Goal: Task Accomplishment & Management: Complete application form

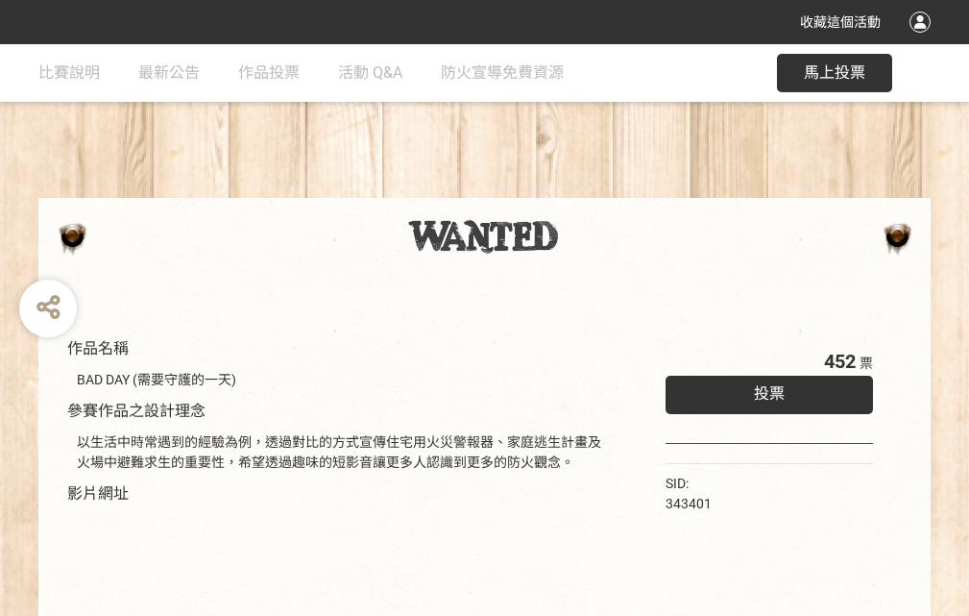
click at [923, 40] on div "收藏這個活動" at bounding box center [484, 22] width 969 height 44
click at [600, 189] on div "作品名稱 BAD DAY (需要守護的一天) 參賽作品之設計理念 以生活中時常遇到的經驗為例，透過對比的方式宣傳住宅用火災警報器、家庭逃生計畫及火場中避難求生…" at bounding box center [484, 448] width 969 height 808
click at [765, 389] on span "投票" at bounding box center [769, 393] width 31 height 18
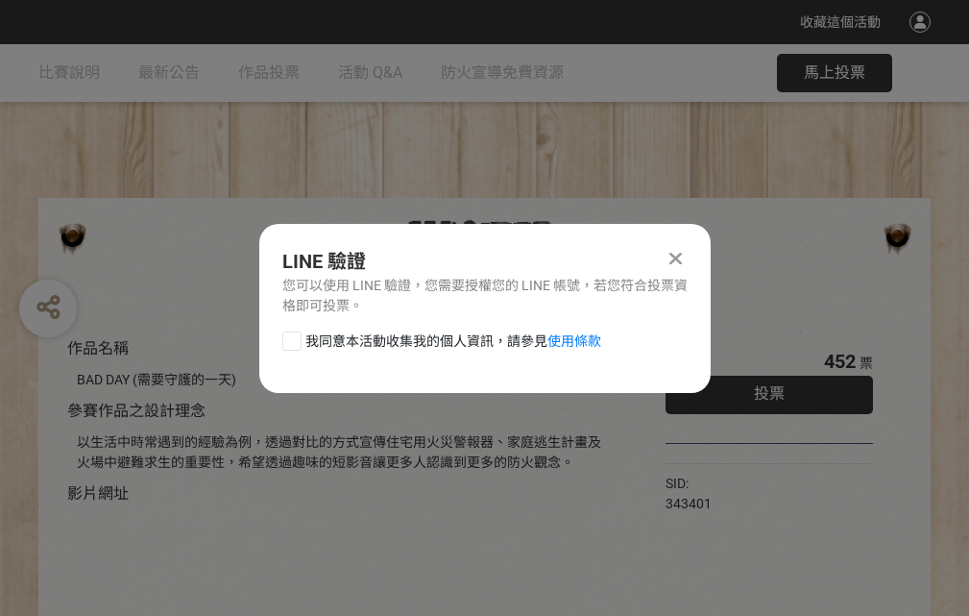
click at [290, 337] on div at bounding box center [291, 340] width 19 height 19
checkbox input "true"
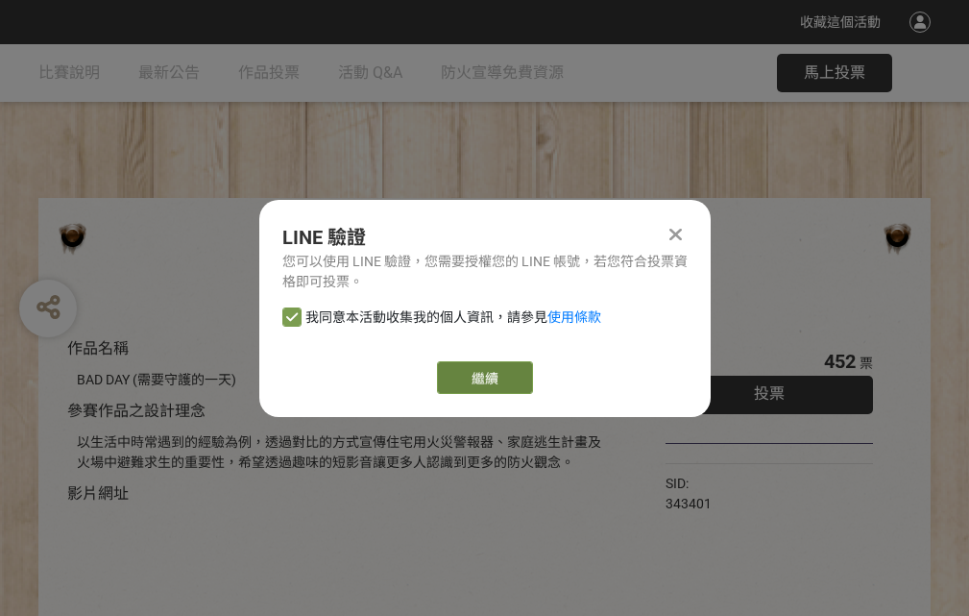
click at [483, 378] on link "繼續" at bounding box center [485, 377] width 96 height 33
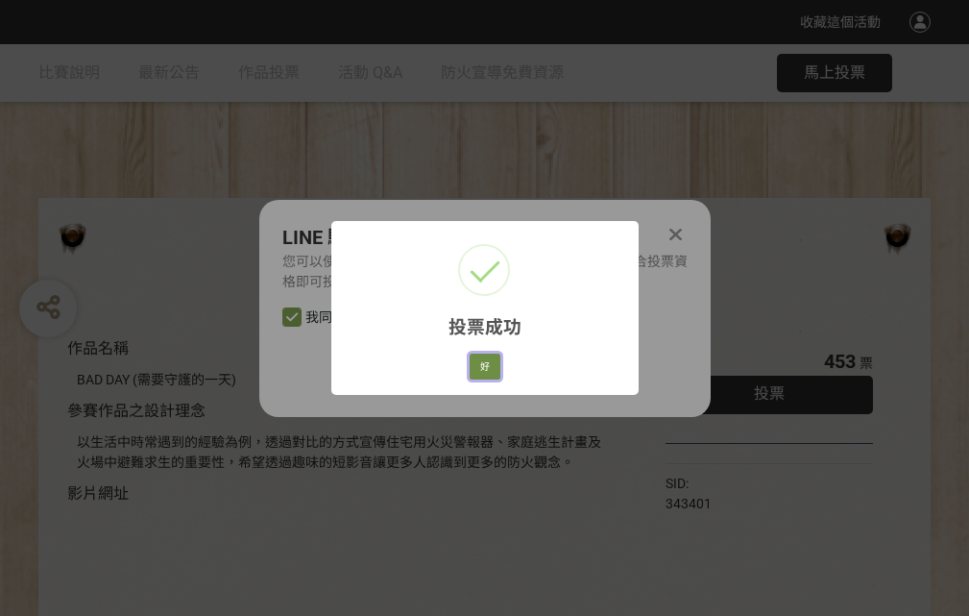
click at [479, 363] on button "好" at bounding box center [485, 366] width 31 height 27
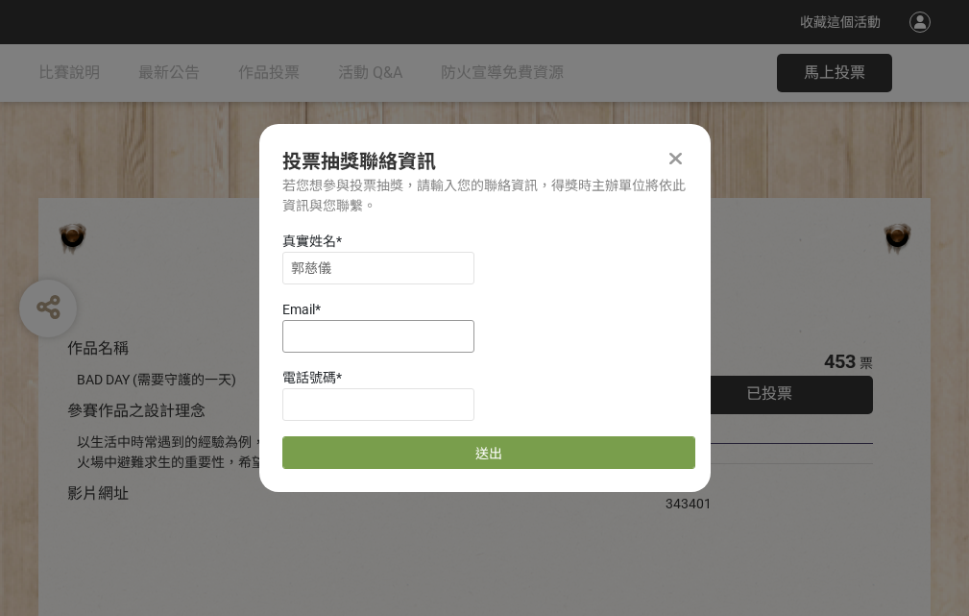
click at [384, 335] on input at bounding box center [378, 336] width 192 height 33
type input "[EMAIL_ADDRESS][DOMAIN_NAME]"
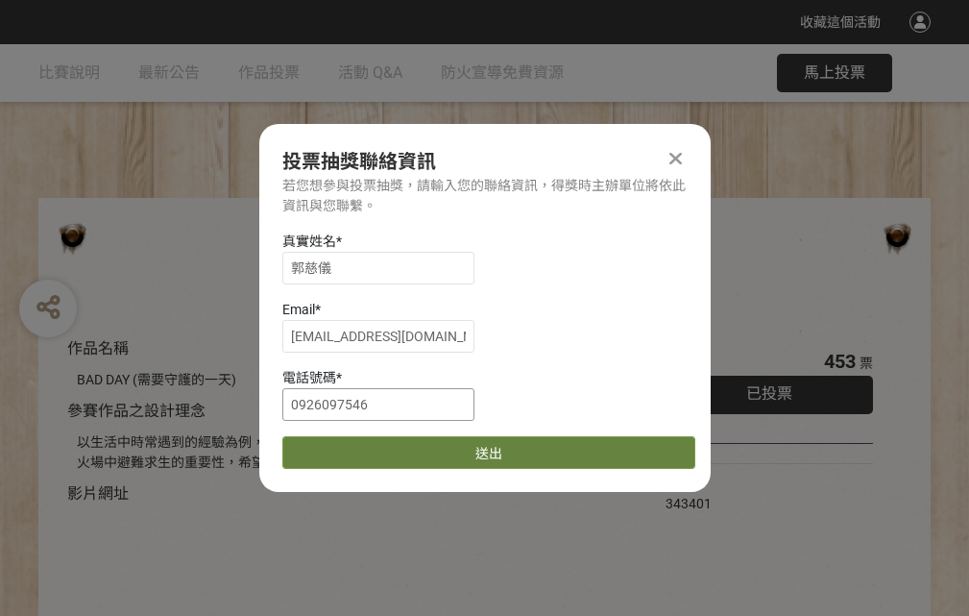
type input "0926097546"
click at [337, 446] on button "送出" at bounding box center [488, 452] width 413 height 33
